Goal: Task Accomplishment & Management: Manage account settings

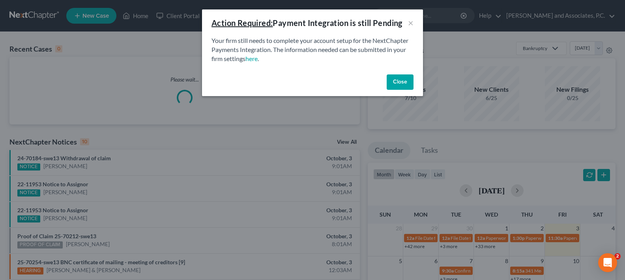
click at [393, 86] on button "Close" at bounding box center [399, 83] width 27 height 16
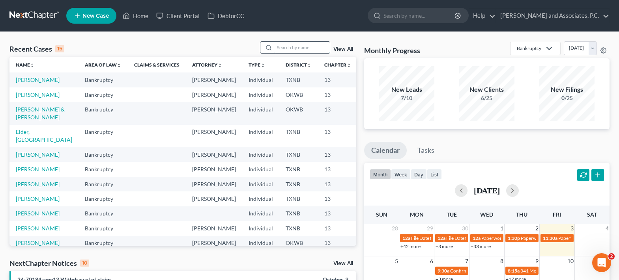
click at [290, 47] on input "search" at bounding box center [301, 47] width 55 height 11
click at [272, 45] on icon at bounding box center [268, 48] width 6 height 6
click at [303, 52] on input "search" at bounding box center [301, 47] width 55 height 11
type input "[PERSON_NAME]"
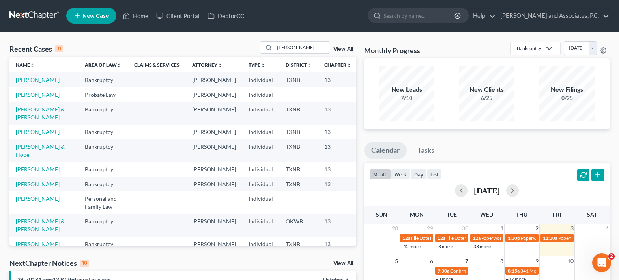
click at [29, 121] on link "[PERSON_NAME] & [PERSON_NAME]" at bounding box center [40, 113] width 49 height 15
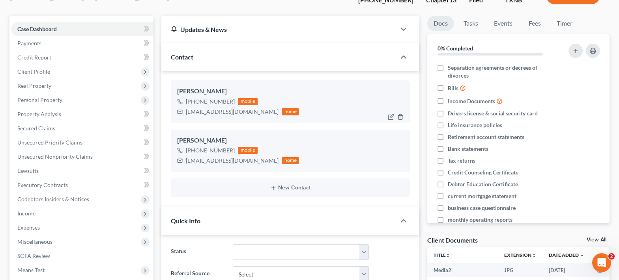
scroll to position [79, 0]
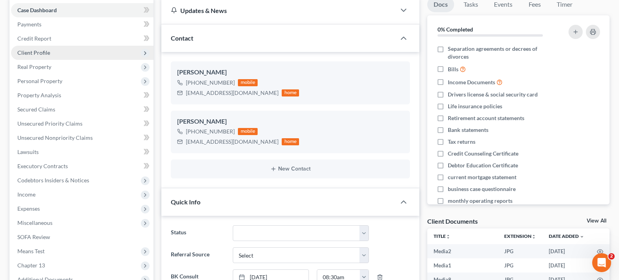
click at [47, 52] on span "Client Profile" at bounding box center [33, 52] width 33 height 7
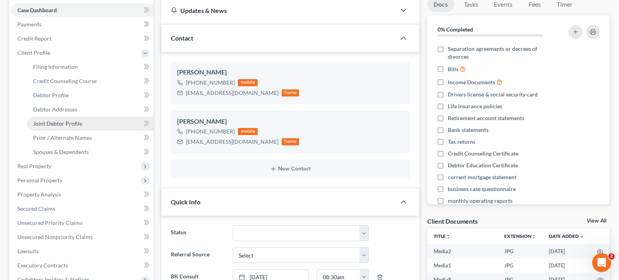
click at [61, 123] on span "Joint Debtor Profile" at bounding box center [57, 123] width 49 height 7
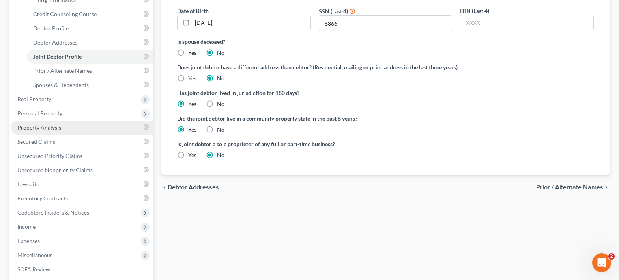
scroll to position [158, 0]
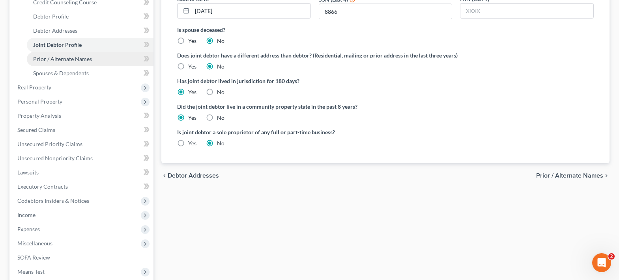
click at [50, 60] on span "Prior / Alternate Names" at bounding box center [62, 59] width 59 height 7
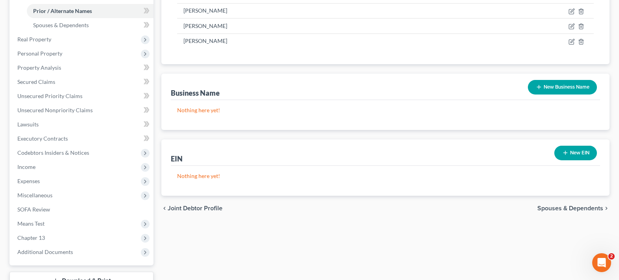
scroll to position [237, 0]
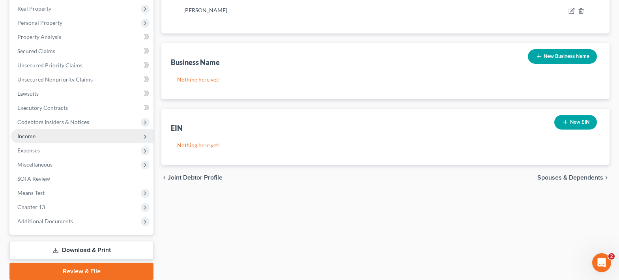
click at [77, 139] on span "Income" at bounding box center [82, 136] width 142 height 14
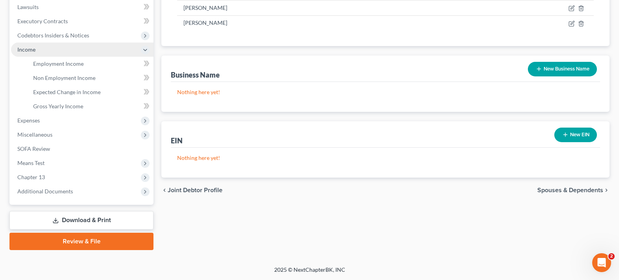
scroll to position [224, 0]
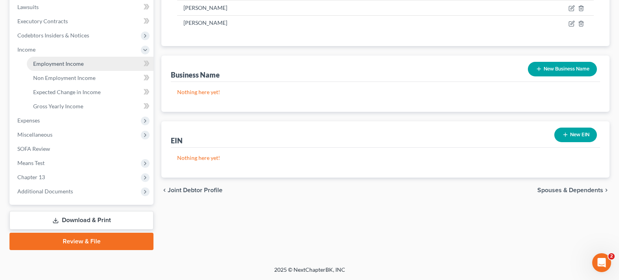
click at [78, 63] on span "Employment Income" at bounding box center [58, 63] width 50 height 7
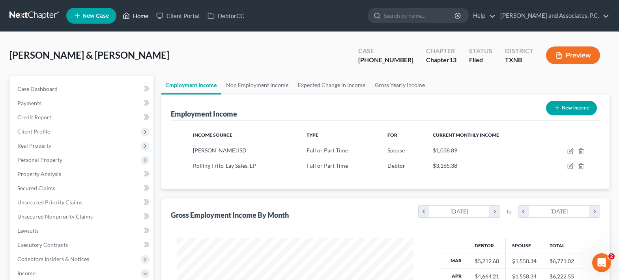
click at [132, 13] on link "Home" at bounding box center [136, 16] width 34 height 14
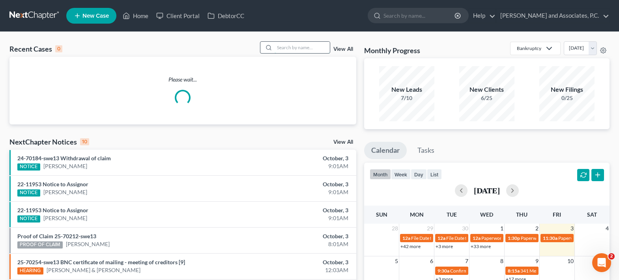
click at [282, 50] on input "search" at bounding box center [301, 47] width 55 height 11
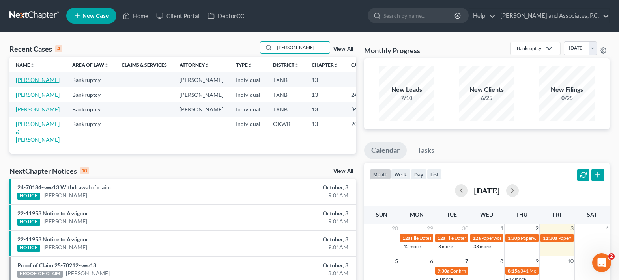
type input "fowler"
click at [27, 82] on link "Fowler, Roslyn" at bounding box center [38, 79] width 44 height 7
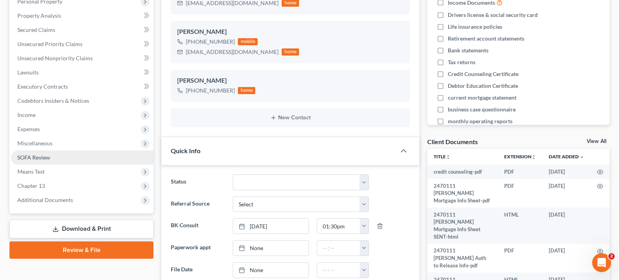
scroll to position [79, 0]
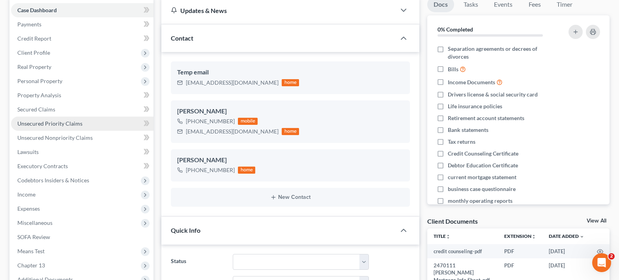
click at [47, 126] on span "Unsecured Priority Claims" at bounding box center [49, 123] width 65 height 7
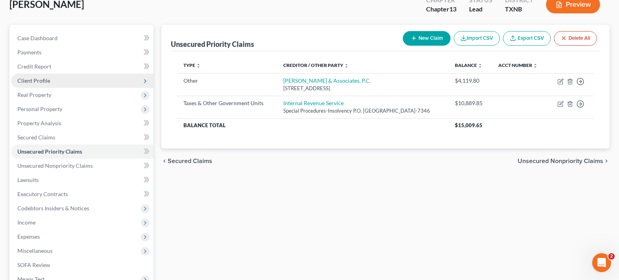
scroll to position [79, 0]
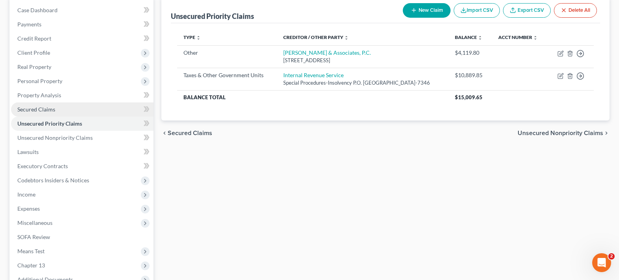
click at [65, 111] on link "Secured Claims" at bounding box center [82, 110] width 142 height 14
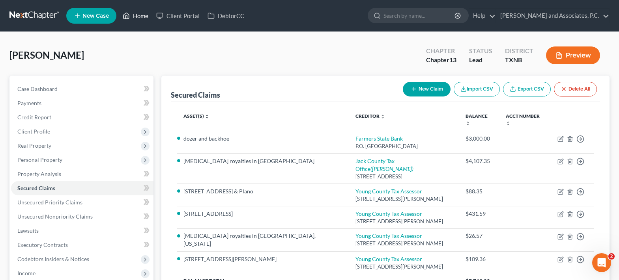
click at [130, 16] on icon at bounding box center [126, 15] width 7 height 9
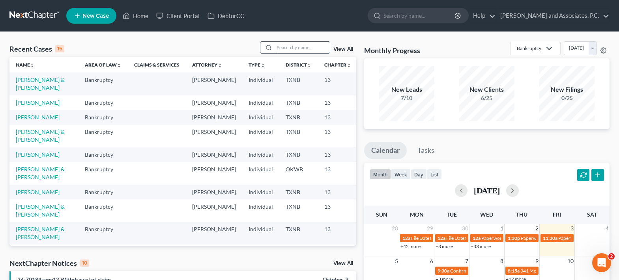
click at [276, 47] on input "search" at bounding box center [301, 47] width 55 height 11
click at [286, 48] on input "search" at bounding box center [301, 47] width 55 height 11
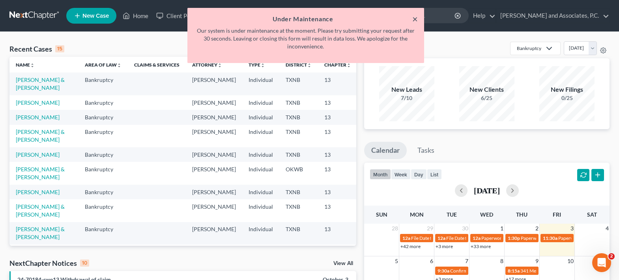
click at [414, 19] on button "×" at bounding box center [415, 18] width 6 height 9
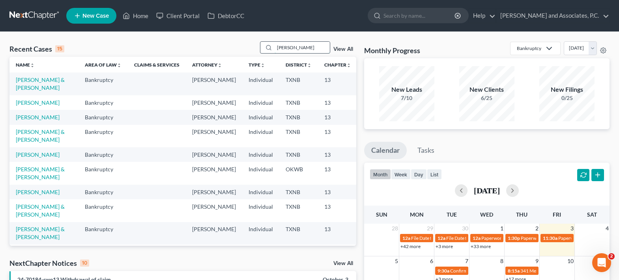
click at [306, 46] on input "aguirre" at bounding box center [301, 47] width 55 height 11
click at [311, 52] on input "aguirre" at bounding box center [301, 47] width 55 height 11
click at [323, 56] on div "Recent Cases 15 aguirre View All" at bounding box center [182, 48] width 347 height 15
click at [307, 51] on input "aguirre" at bounding box center [301, 47] width 55 height 11
type input "a"
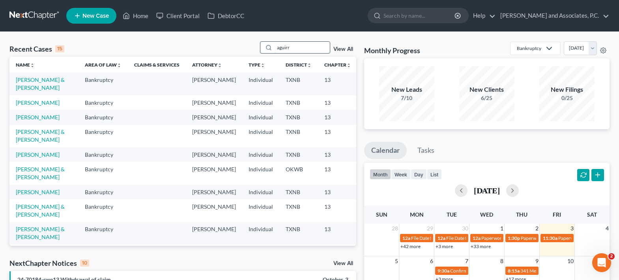
type input "aguirre"
click at [314, 50] on input "aguirre" at bounding box center [301, 47] width 55 height 11
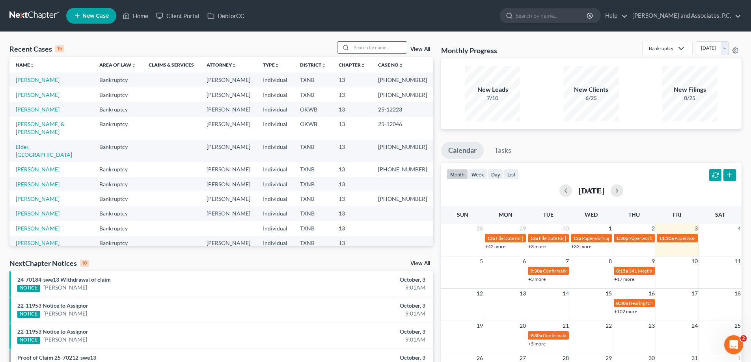
click at [361, 49] on input "search" at bounding box center [379, 47] width 55 height 11
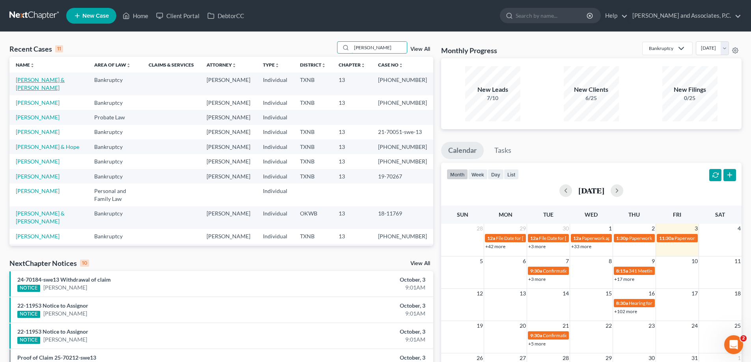
type input "[PERSON_NAME]"
click at [53, 81] on link "[PERSON_NAME] & [PERSON_NAME]" at bounding box center [40, 83] width 49 height 15
select select "5"
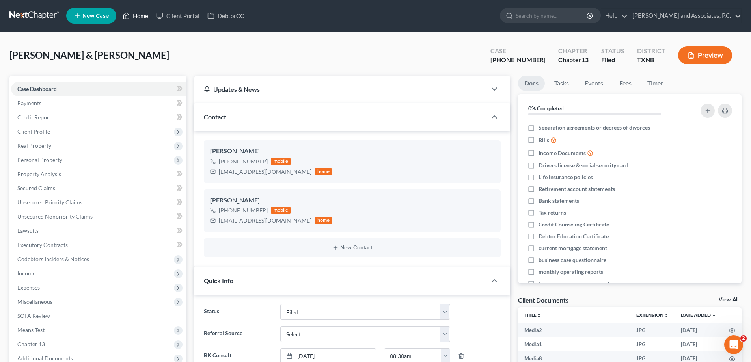
click at [140, 16] on link "Home" at bounding box center [136, 16] width 34 height 14
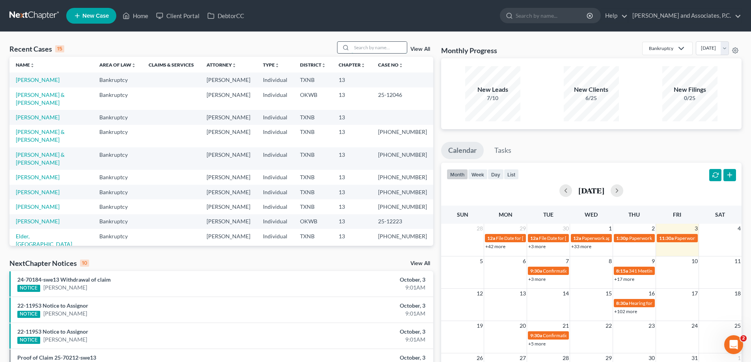
click at [354, 45] on input "search" at bounding box center [379, 47] width 55 height 11
click at [352, 45] on input "search" at bounding box center [379, 47] width 55 height 11
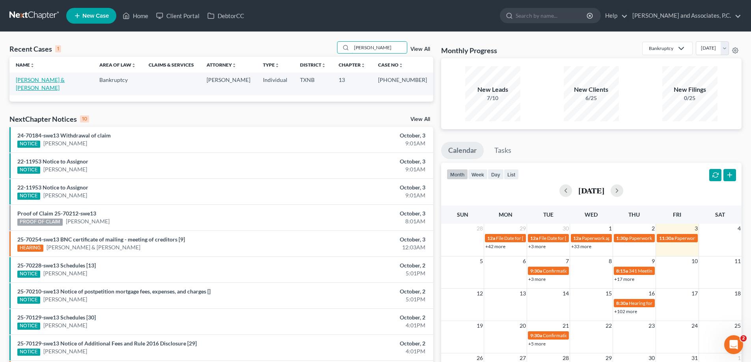
type input "[PERSON_NAME]"
click at [65, 80] on link "[PERSON_NAME] & [PERSON_NAME]" at bounding box center [40, 83] width 49 height 15
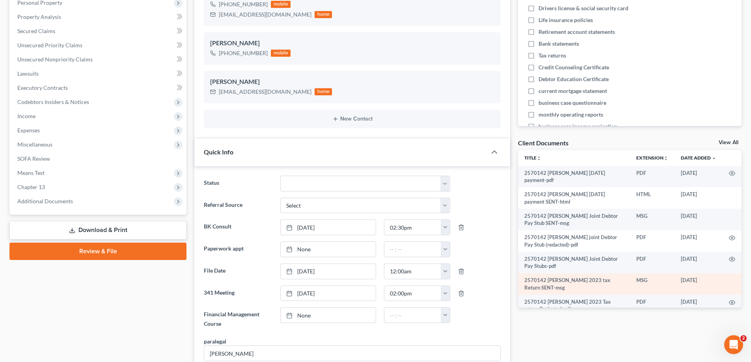
scroll to position [158, 0]
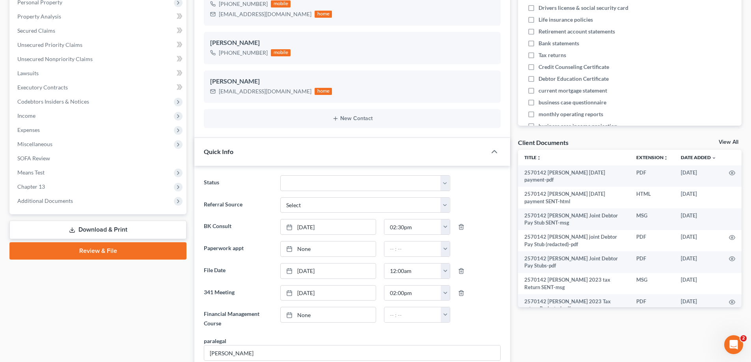
click at [726, 143] on link "View All" at bounding box center [729, 143] width 20 height 6
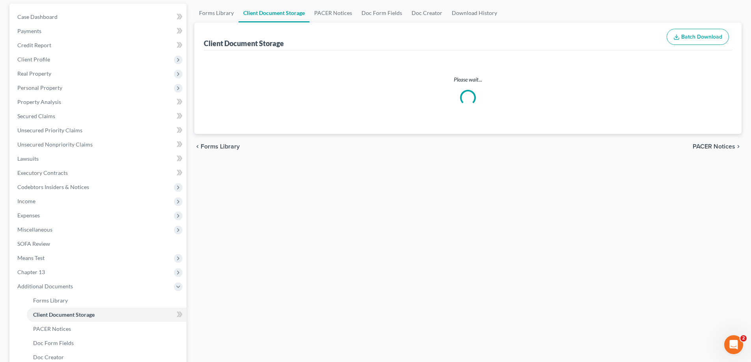
scroll to position [11, 0]
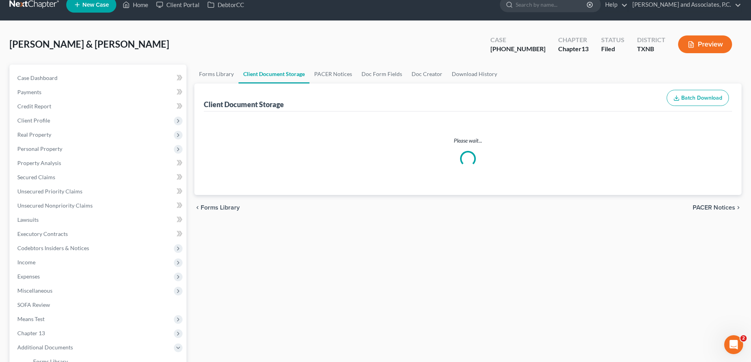
select select "6"
select select "21"
select select "18"
select select "10"
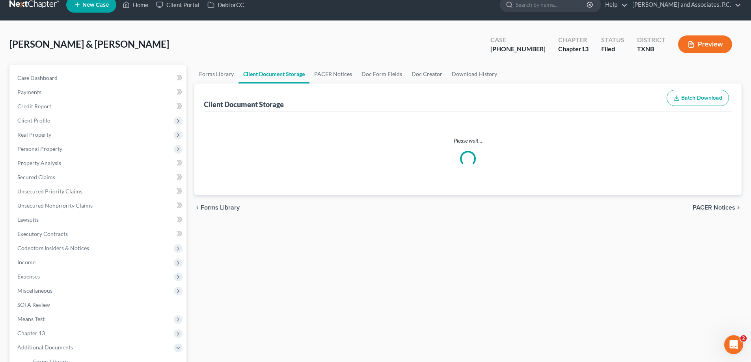
select select "21"
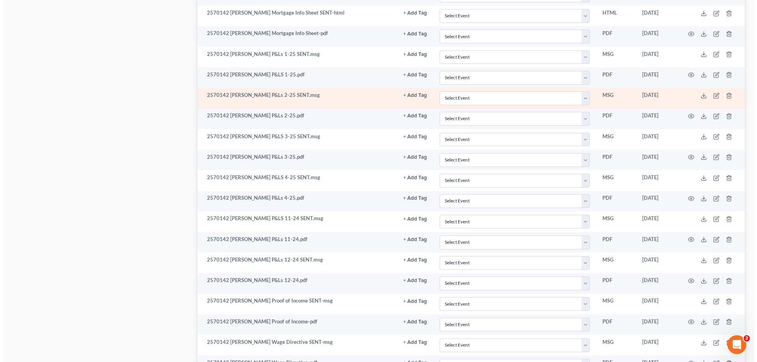
scroll to position [789, 0]
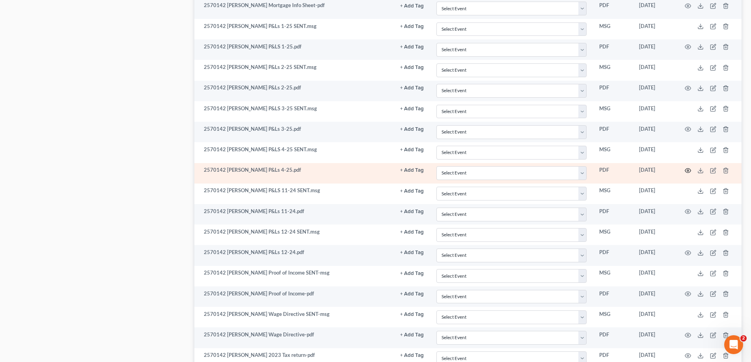
click at [689, 168] on icon "button" at bounding box center [688, 171] width 6 height 6
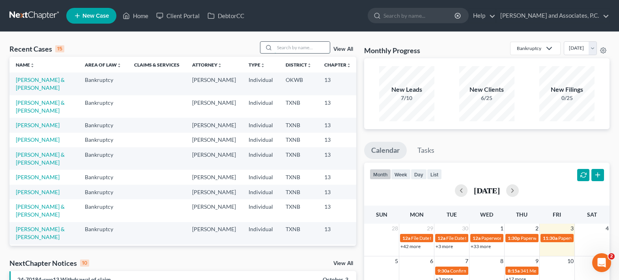
click at [300, 50] on input "search" at bounding box center [301, 47] width 55 height 11
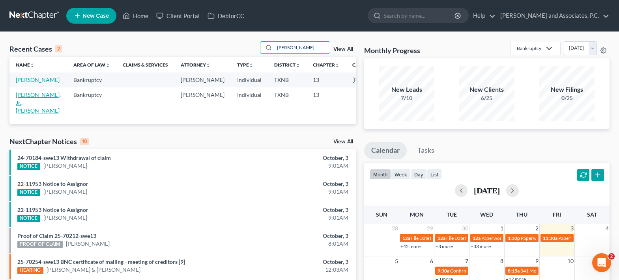
type input "aguirre"
click at [30, 110] on link "Aguirre, Jr., Jesus" at bounding box center [38, 102] width 45 height 22
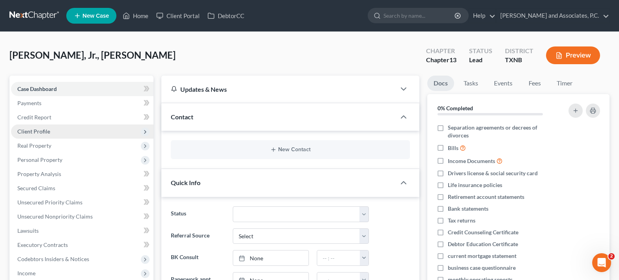
click at [63, 135] on span "Client Profile" at bounding box center [82, 132] width 142 height 14
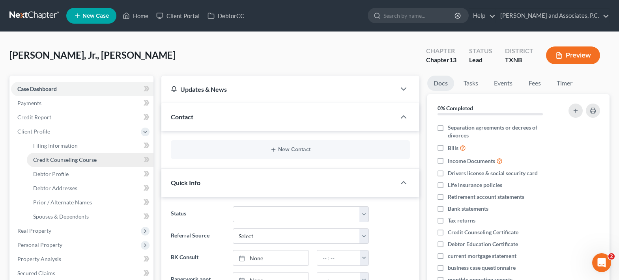
click at [64, 156] on link "Credit Counseling Course" at bounding box center [90, 160] width 127 height 14
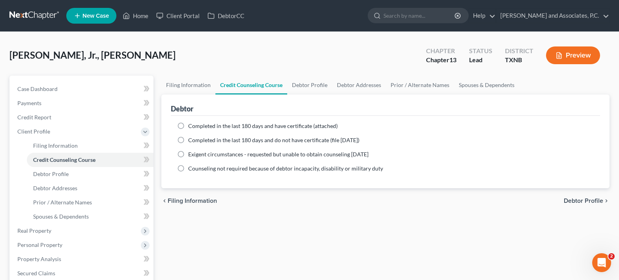
click at [188, 124] on label "Completed in the last 180 days and have certificate (attached)" at bounding box center [262, 126] width 149 height 8
click at [191, 124] on input "Completed in the last 180 days and have certificate (attached)" at bounding box center [193, 124] width 5 height 5
radio input "true"
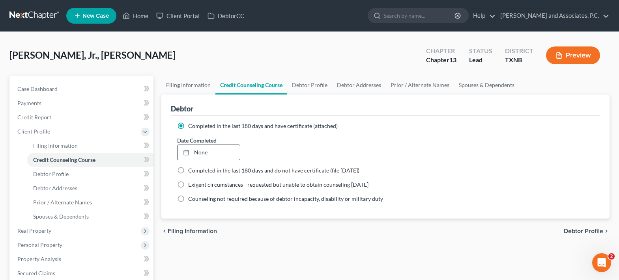
click at [208, 151] on link "None" at bounding box center [208, 152] width 62 height 15
type input "10/3/2025"
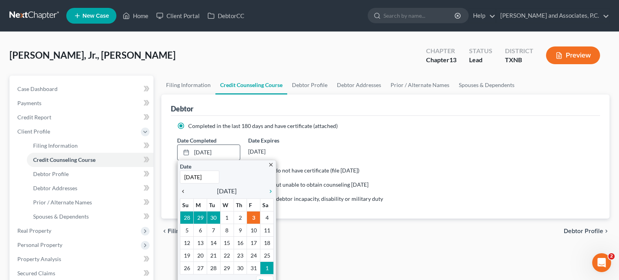
click at [184, 192] on icon "chevron_left" at bounding box center [185, 191] width 10 height 6
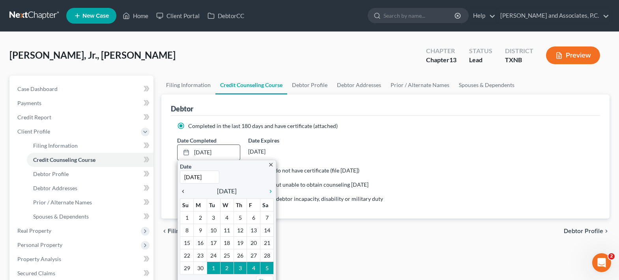
click at [184, 192] on icon "chevron_left" at bounding box center [185, 191] width 10 height 6
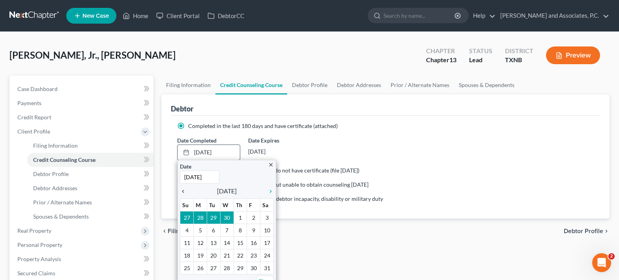
click at [184, 192] on icon "chevron_left" at bounding box center [185, 191] width 10 height 6
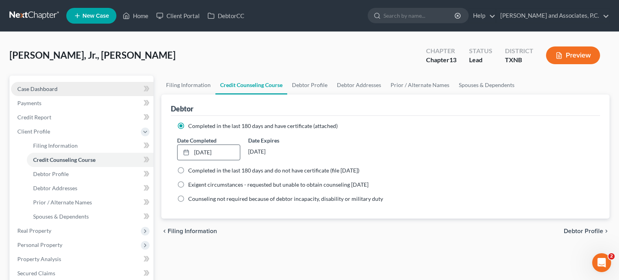
click at [55, 87] on span "Case Dashboard" at bounding box center [37, 89] width 40 height 7
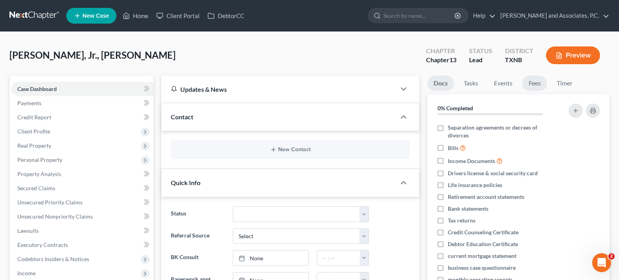
click at [531, 80] on link "Fees" at bounding box center [534, 83] width 25 height 15
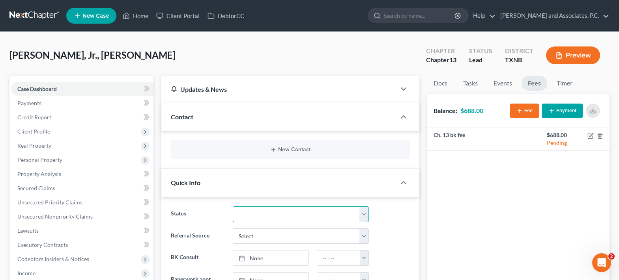
click at [366, 214] on select "Closed without Discharge Complete Converted to 7 Discharged Dismissed Filed Fin…" at bounding box center [301, 215] width 136 height 16
select select "7"
click at [233, 207] on select "Closed without Discharge Complete Converted to 7 Discharged Dismissed Filed Fin…" at bounding box center [301, 215] width 136 height 16
click at [136, 20] on link "Home" at bounding box center [136, 16] width 34 height 14
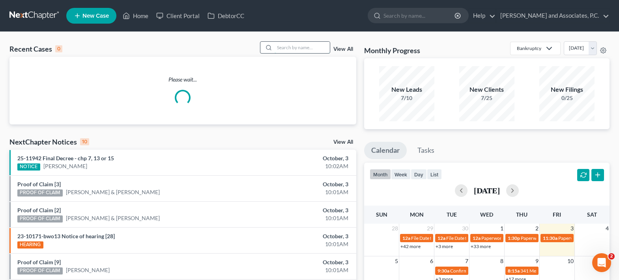
click at [288, 53] on input "search" at bounding box center [301, 47] width 55 height 11
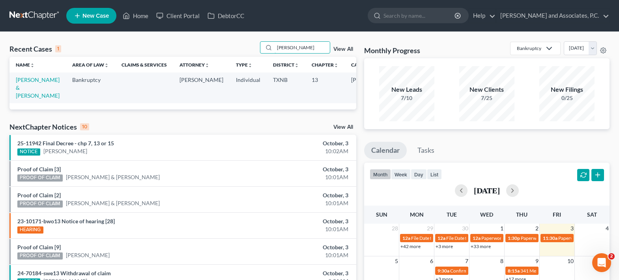
type input "[PERSON_NAME]"
click at [146, 16] on link "Home" at bounding box center [136, 16] width 34 height 14
click at [21, 86] on link "[PERSON_NAME] & [PERSON_NAME]" at bounding box center [38, 87] width 44 height 22
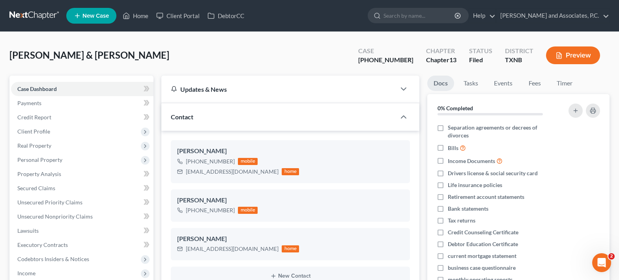
scroll to position [665, 0]
